Goal: Information Seeking & Learning: Check status

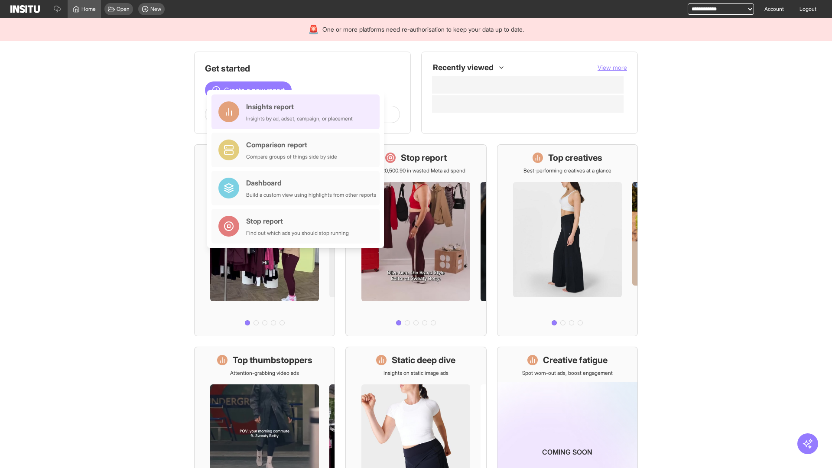
click at [298, 112] on div "Insights report Insights by ad, adset, campaign, or placement" at bounding box center [299, 111] width 107 height 21
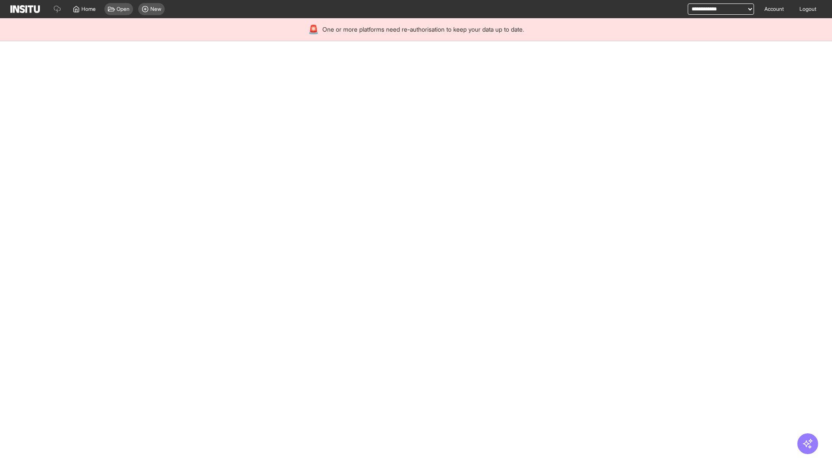
select select "**"
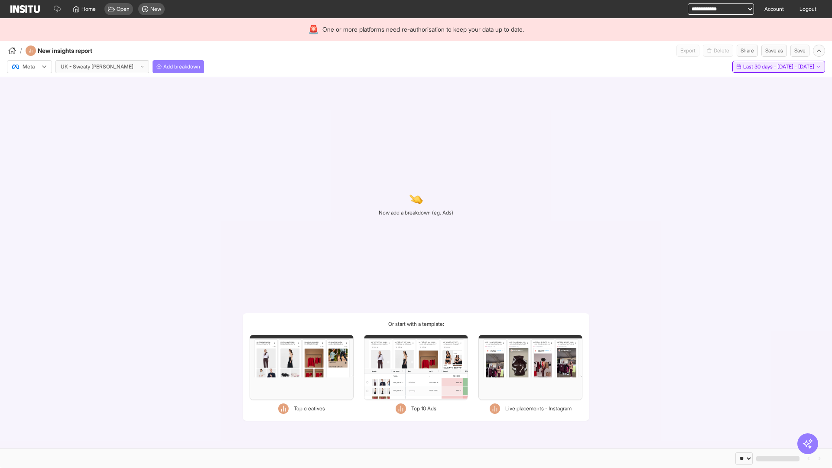
click at [758, 67] on span "Last 30 days - [DATE] - [DATE]" at bounding box center [778, 66] width 71 height 7
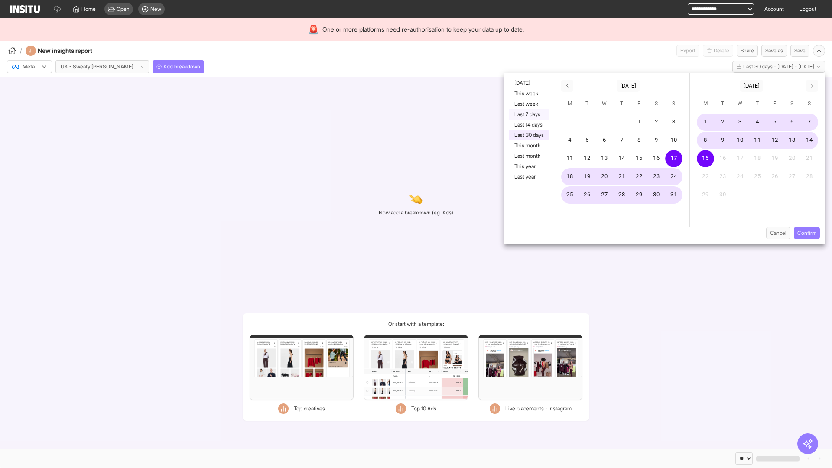
click at [528, 114] on button "Last 7 days" at bounding box center [529, 114] width 40 height 10
